Goal: Information Seeking & Learning: Learn about a topic

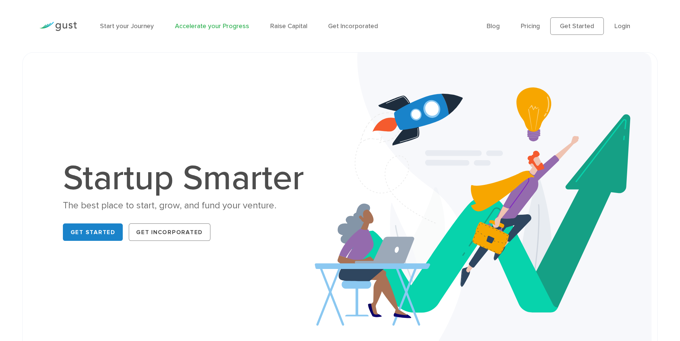
click at [201, 27] on link "Accelerate your Progress" at bounding box center [212, 26] width 74 height 8
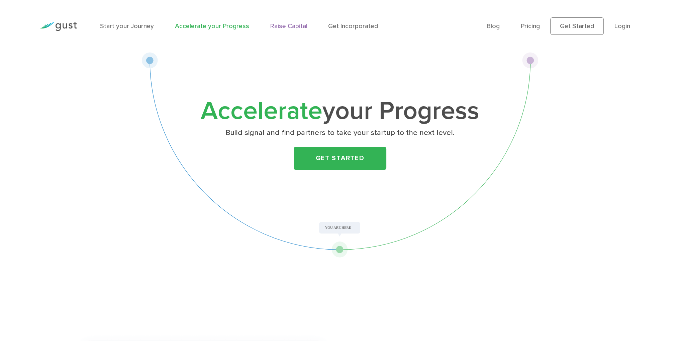
click at [287, 24] on link "Raise Capital" at bounding box center [288, 26] width 37 height 8
